Goal: Find contact information: Find contact information

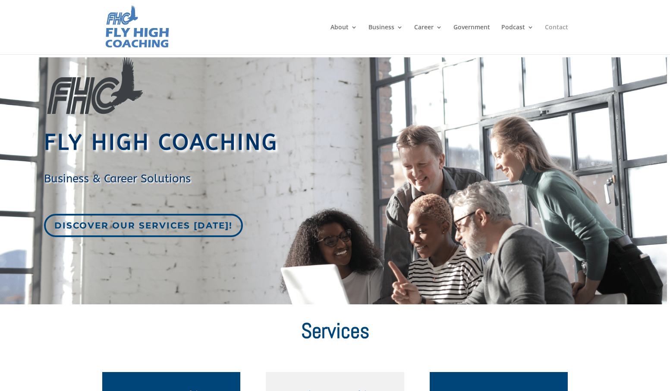
click at [559, 25] on link "Contact" at bounding box center [556, 39] width 23 height 30
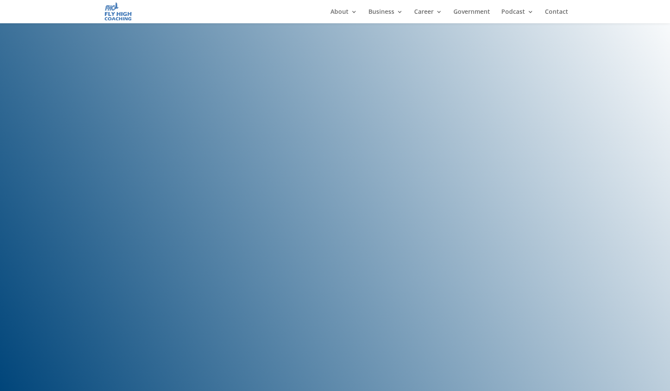
scroll to position [1975, 0]
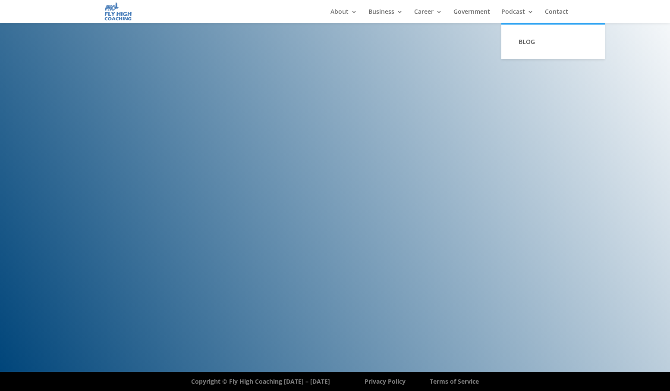
click at [543, 11] on li "Podcast BLOG" at bounding box center [523, 16] width 42 height 15
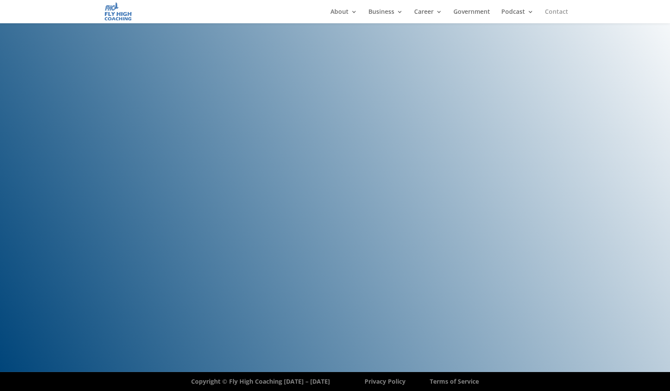
click at [548, 10] on link "Contact" at bounding box center [556, 16] width 23 height 15
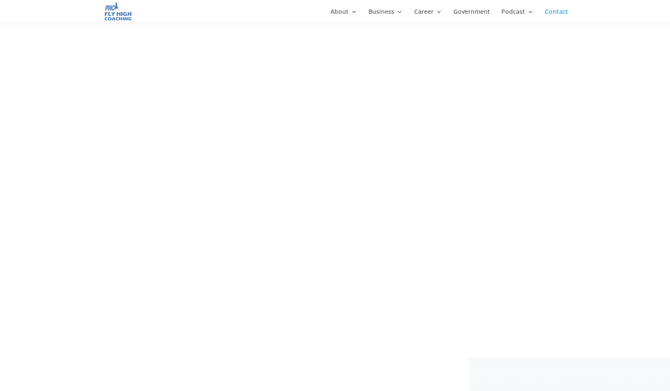
scroll to position [257, 0]
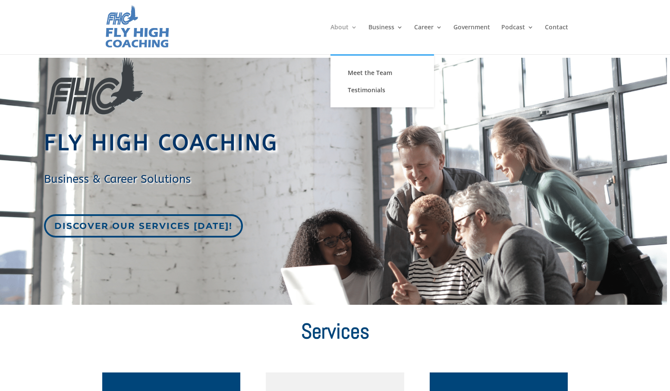
click at [351, 27] on link "About" at bounding box center [344, 39] width 27 height 30
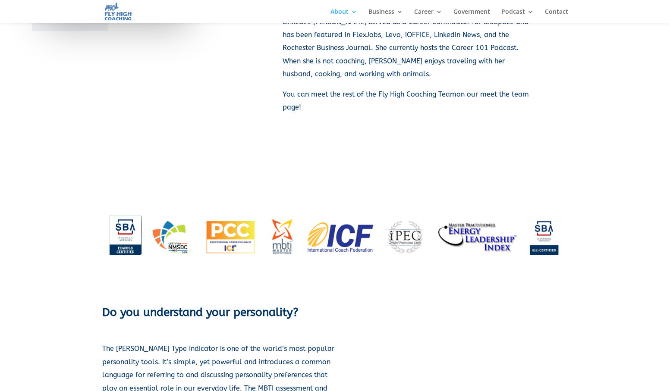
scroll to position [1212, 0]
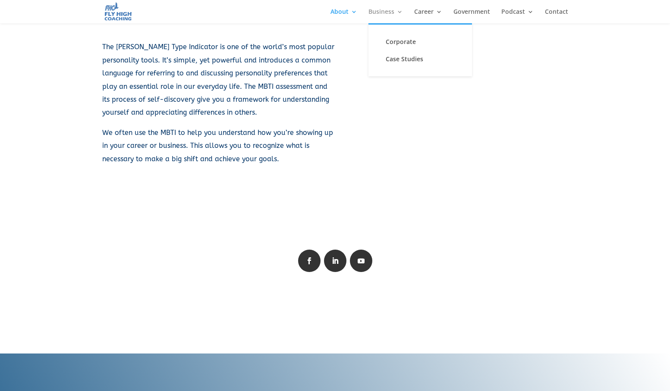
click at [391, 12] on link "Business" at bounding box center [386, 16] width 35 height 15
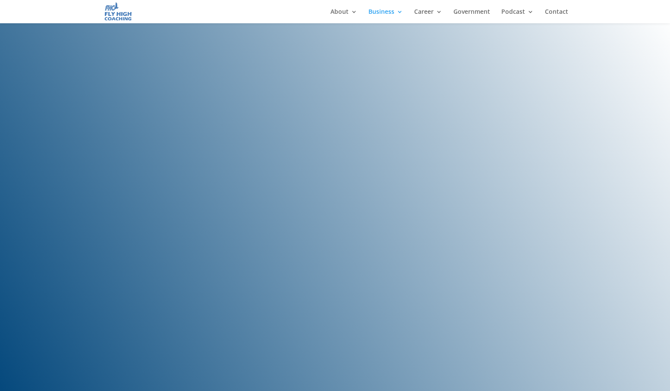
scroll to position [843, 0]
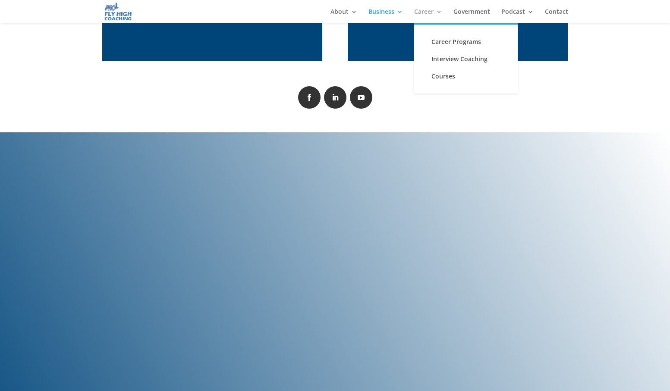
click at [428, 12] on link "Career" at bounding box center [428, 16] width 28 height 15
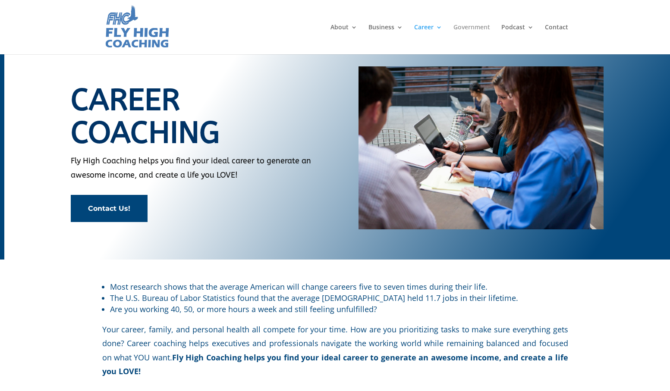
click at [485, 25] on link "Government" at bounding box center [472, 39] width 37 height 30
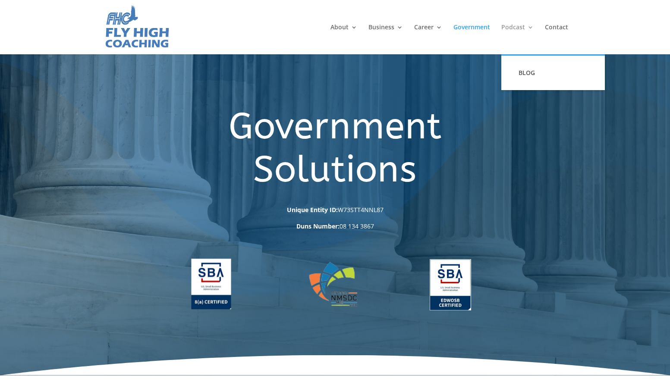
click at [504, 31] on link "Podcast" at bounding box center [518, 39] width 32 height 30
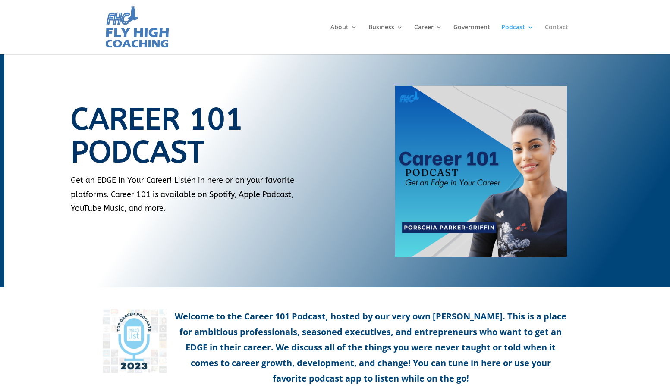
click at [551, 24] on link "Contact" at bounding box center [556, 39] width 23 height 30
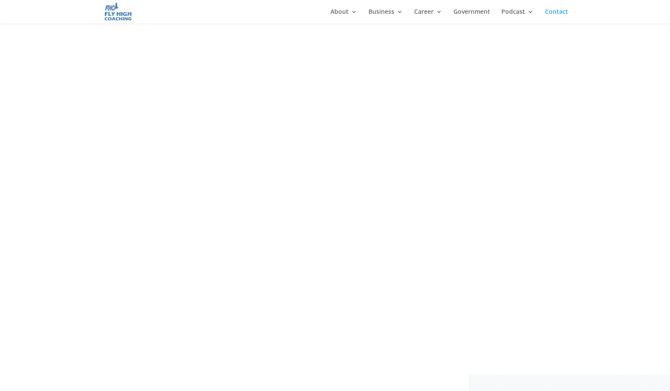
scroll to position [259, 0]
drag, startPoint x: 617, startPoint y: 55, endPoint x: 536, endPoint y: 22, distance: 87.4
click at [617, 55] on div at bounding box center [335, 174] width 670 height 372
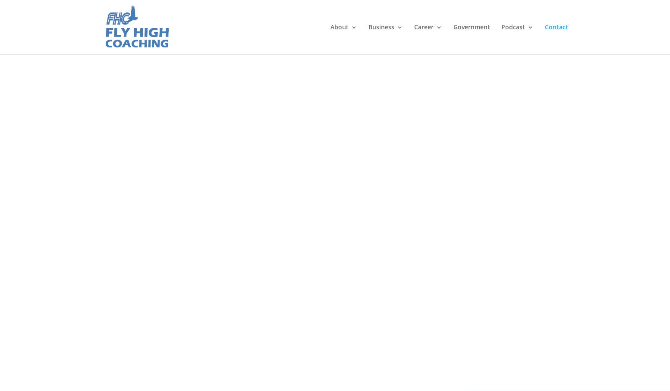
scroll to position [0, 0]
